Goal: Information Seeking & Learning: Learn about a topic

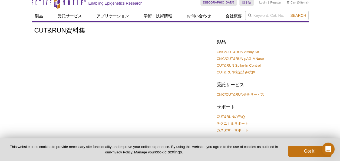
drag, startPoint x: 0, startPoint y: 59, endPoint x: 2, endPoint y: 75, distance: 16.3
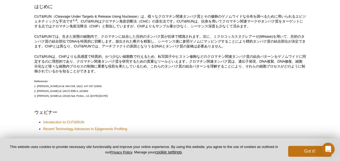
scroll to position [151, 0]
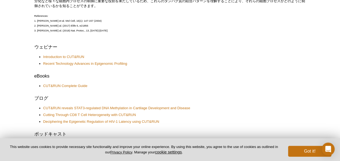
scroll to position [217, 0]
click at [61, 55] on link "Introduction to CUT&RUN" at bounding box center [63, 56] width 41 height 5
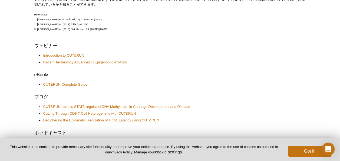
scroll to position [217, 0]
